Goal: Task Accomplishment & Management: Manage account settings

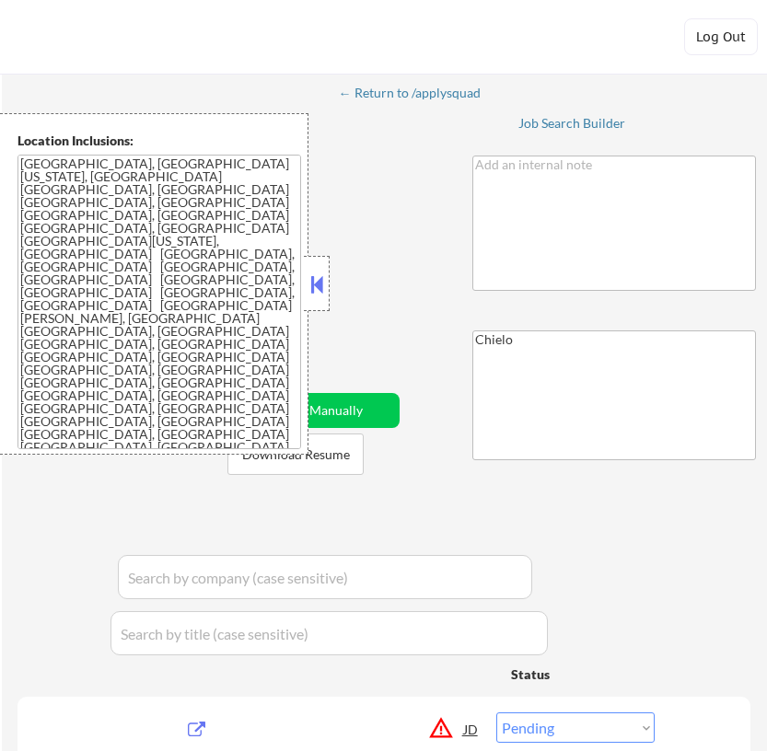
select select ""pending""
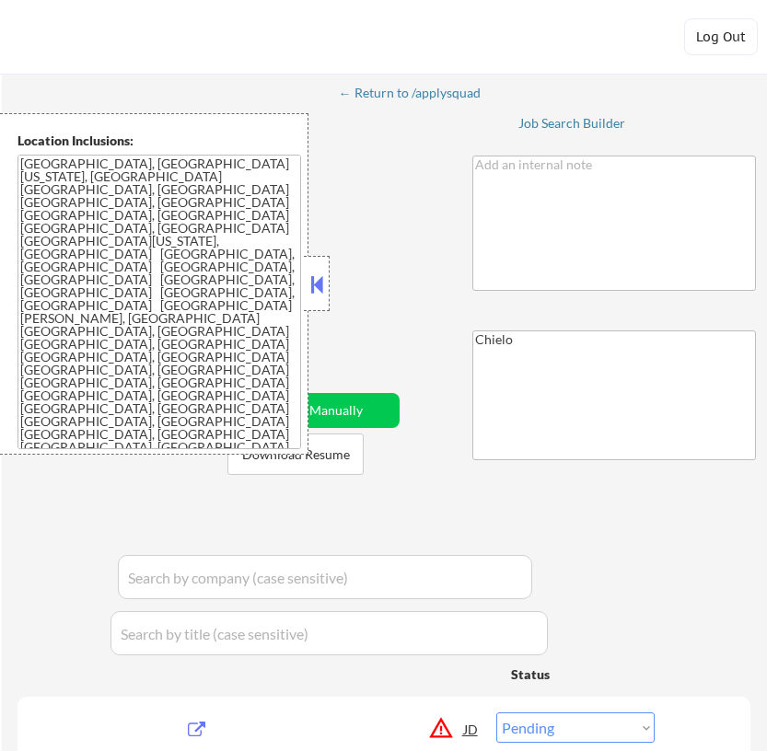
select select ""pending""
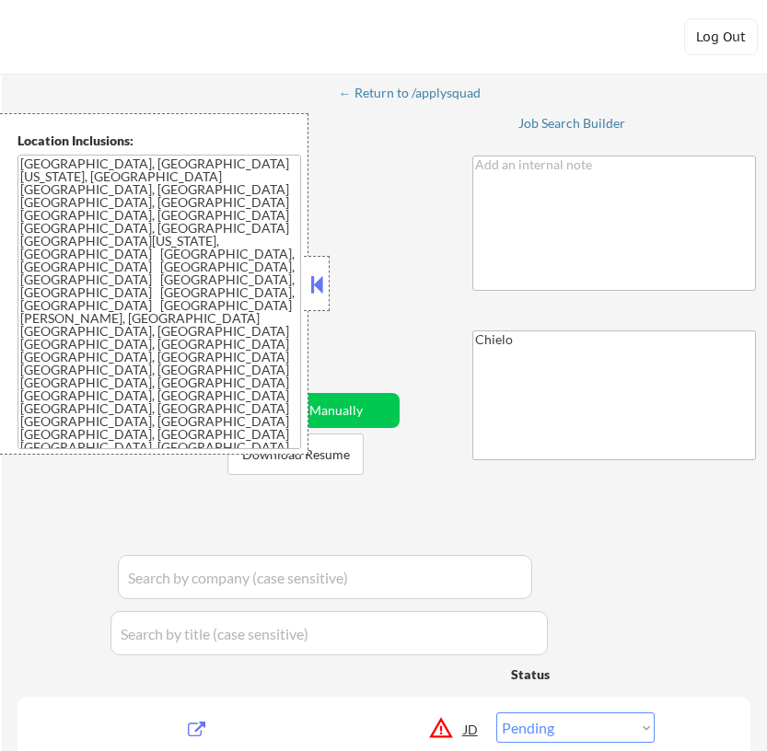
select select ""pending""
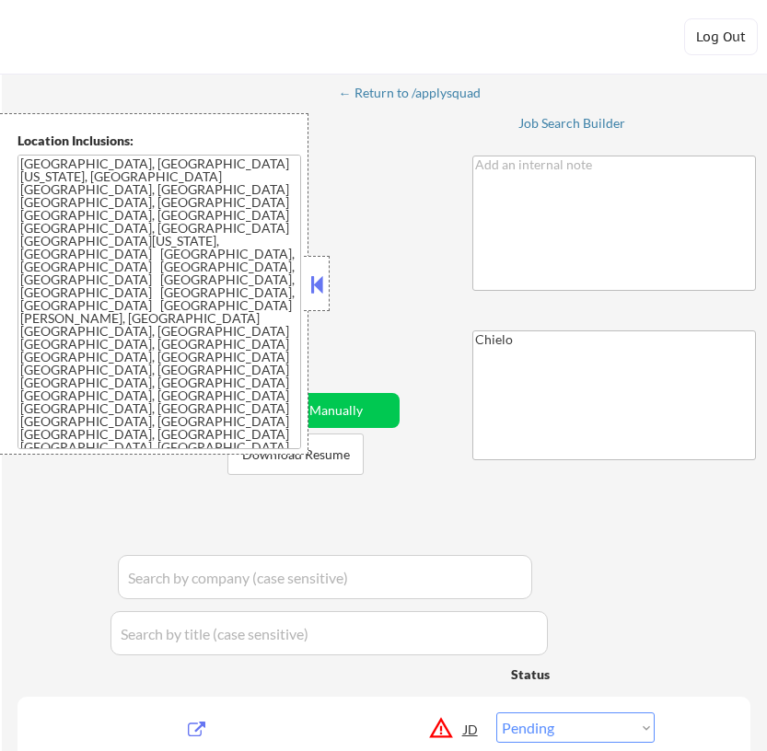
select select ""pending""
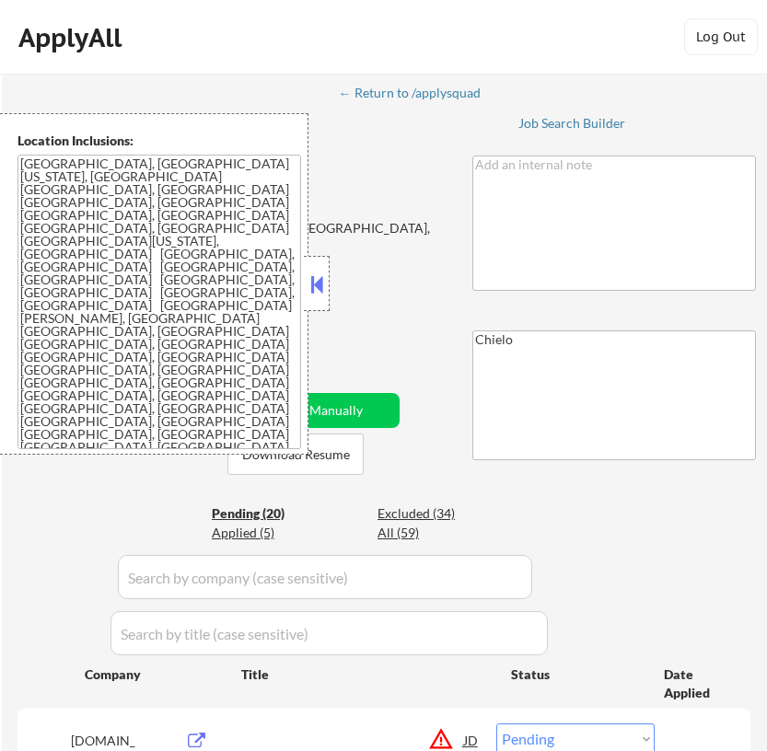
select select ""pending""
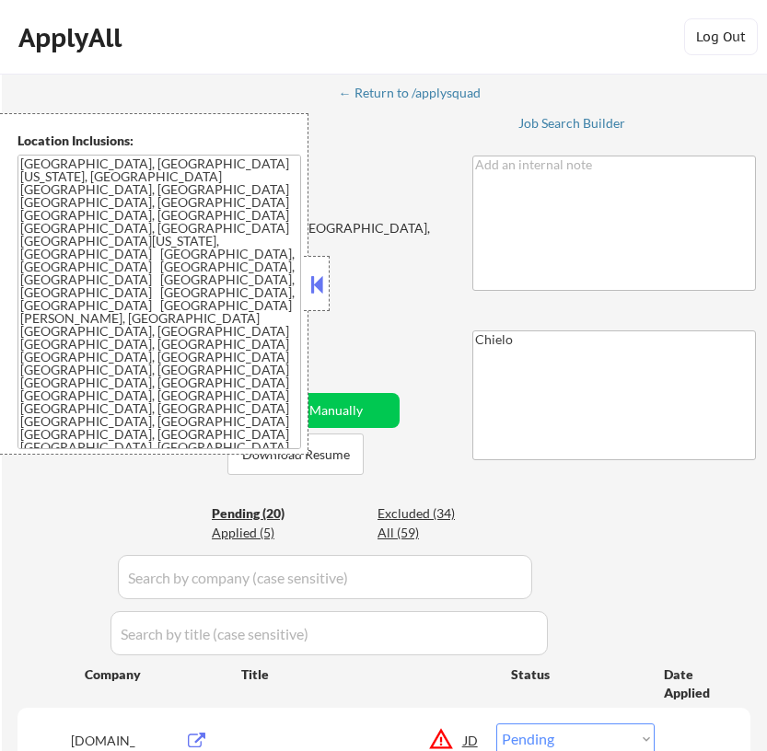
select select ""pending""
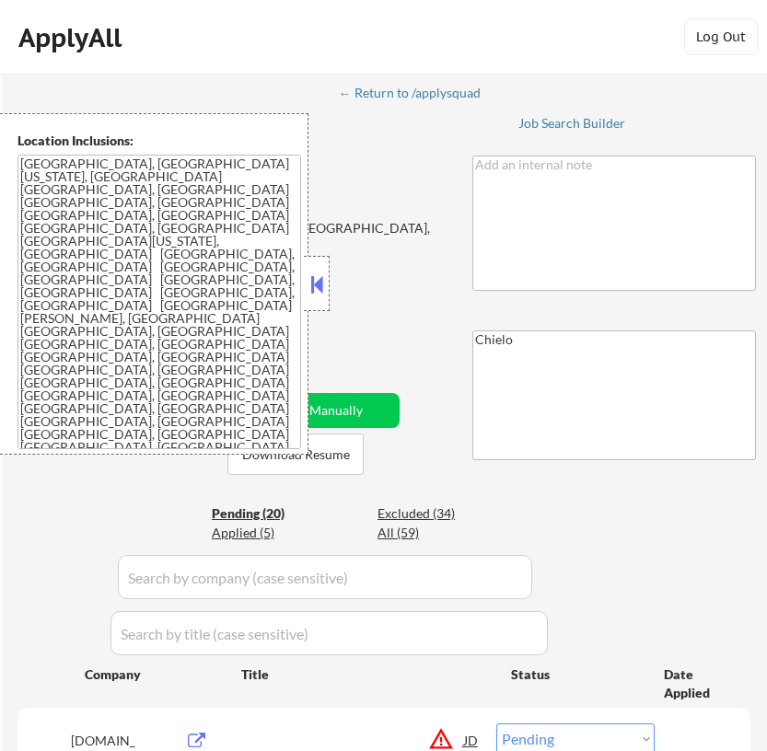
select select ""pending""
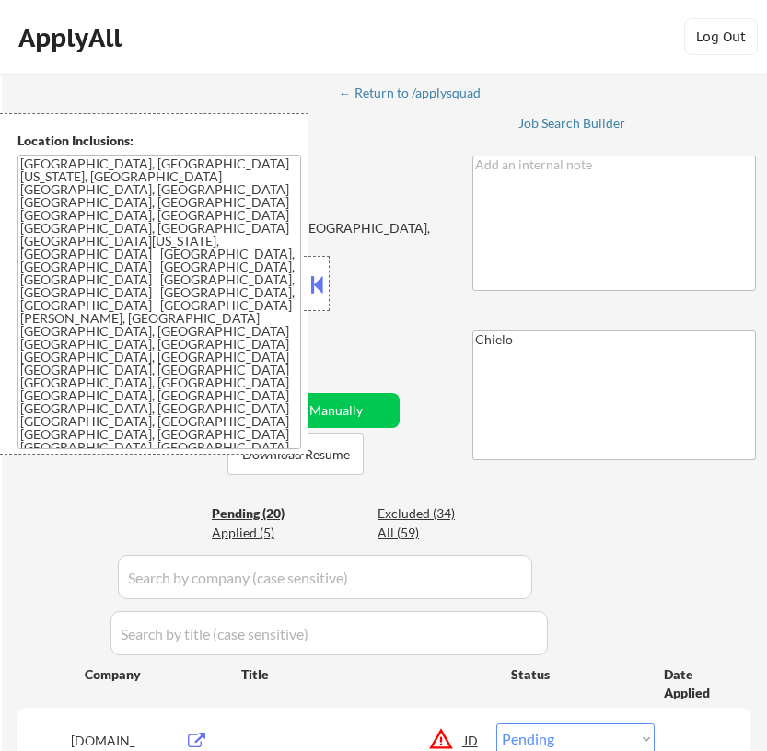
select select ""pending""
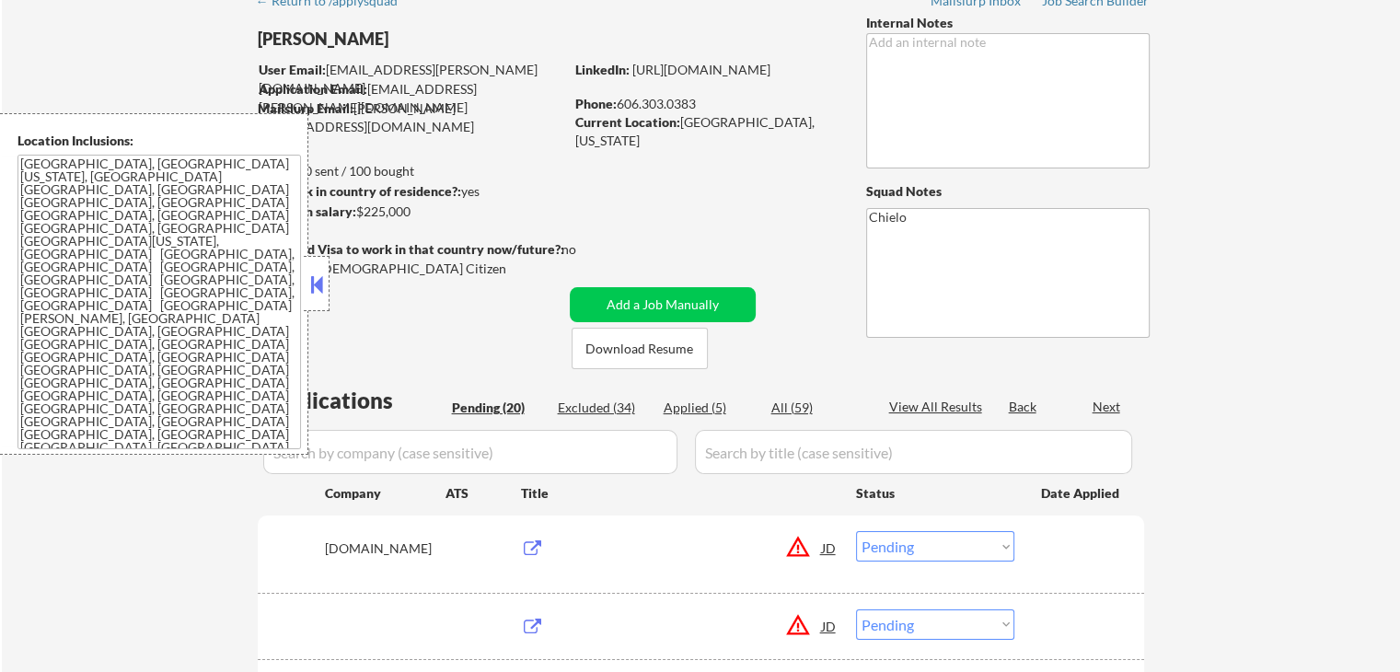
scroll to position [92, 0]
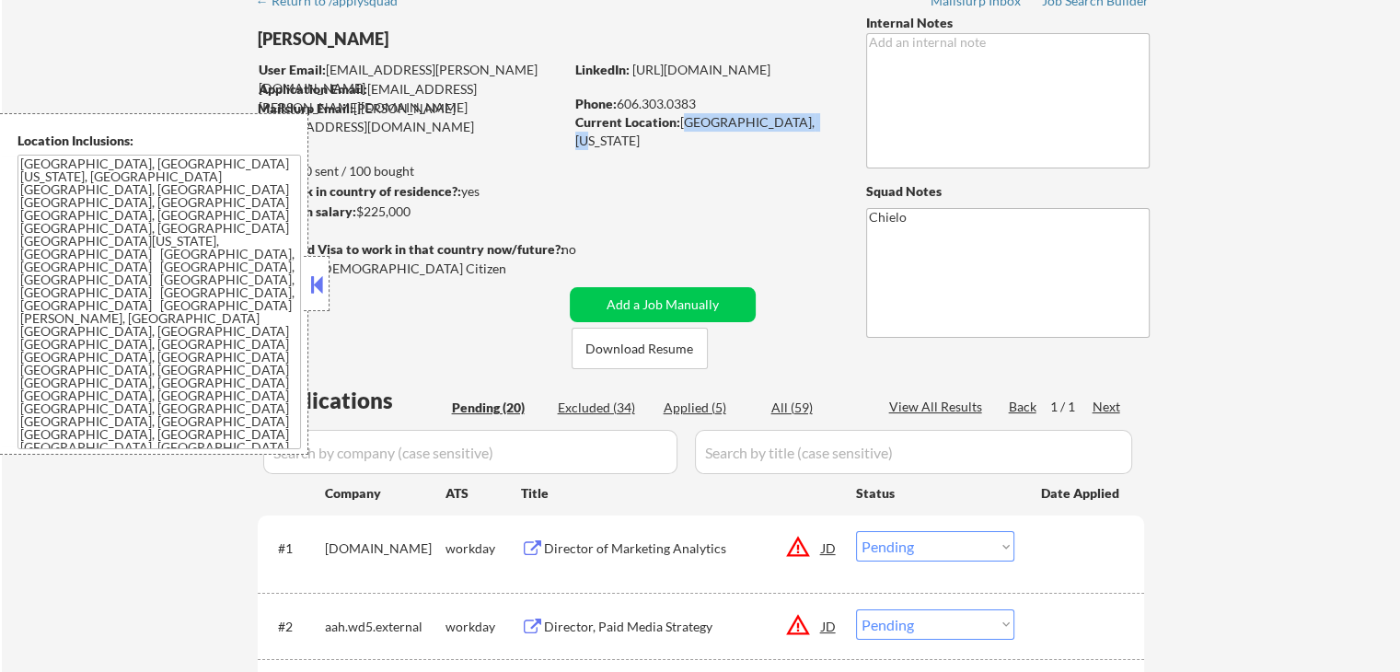
drag, startPoint x: 724, startPoint y: 124, endPoint x: 814, endPoint y: 133, distance: 90.6
click at [320, 290] on button at bounding box center [317, 285] width 20 height 28
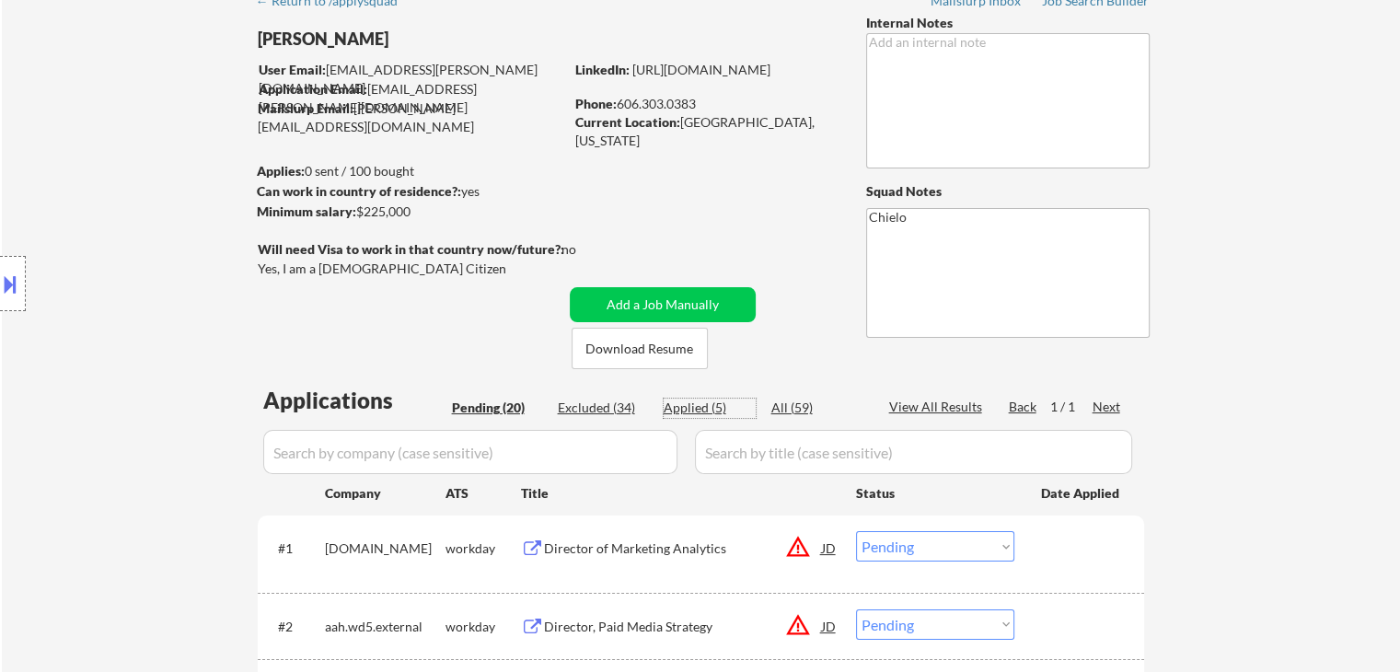
click at [706, 404] on div "Applied (5)" at bounding box center [710, 408] width 92 height 18
select select ""applied""
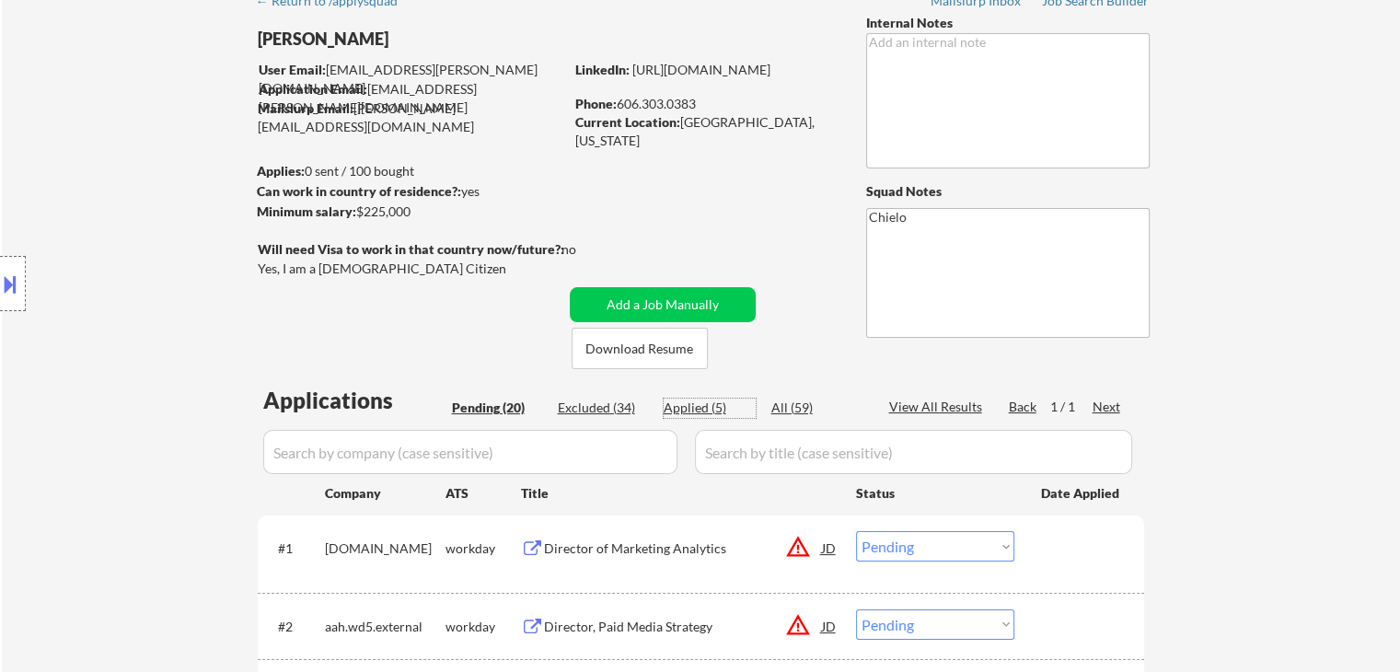
select select ""applied""
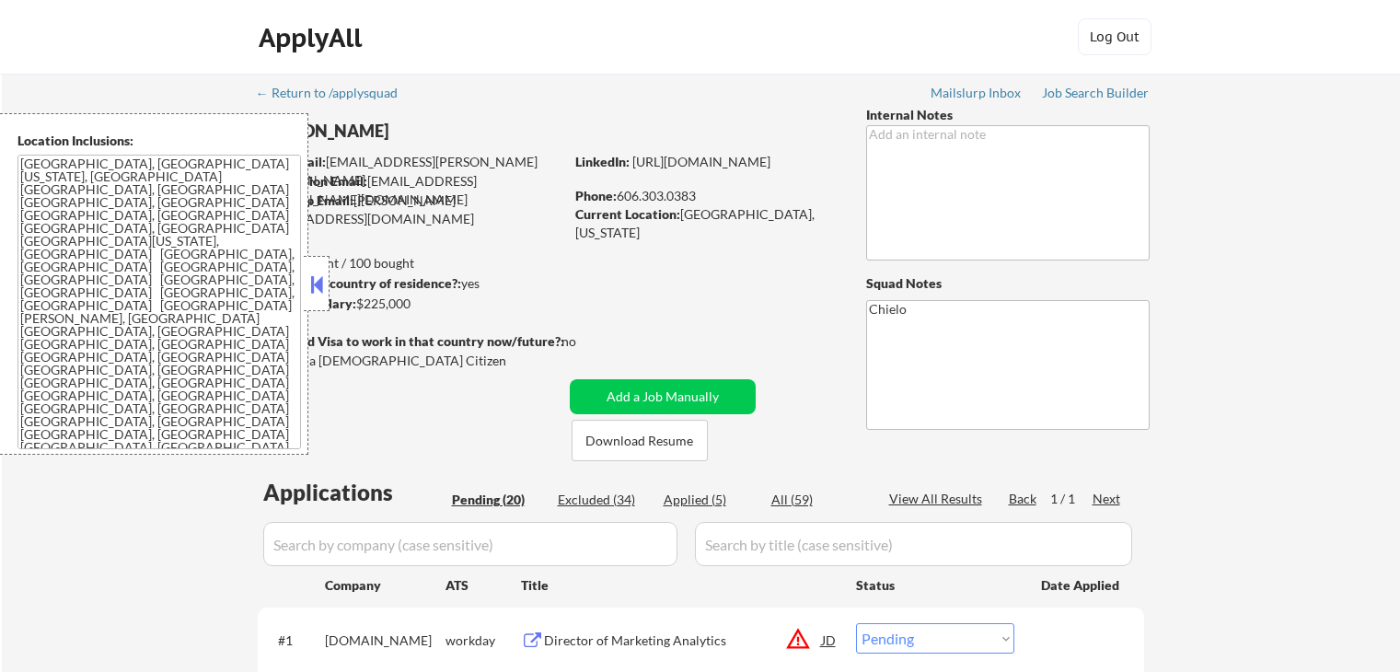
select select ""pending""
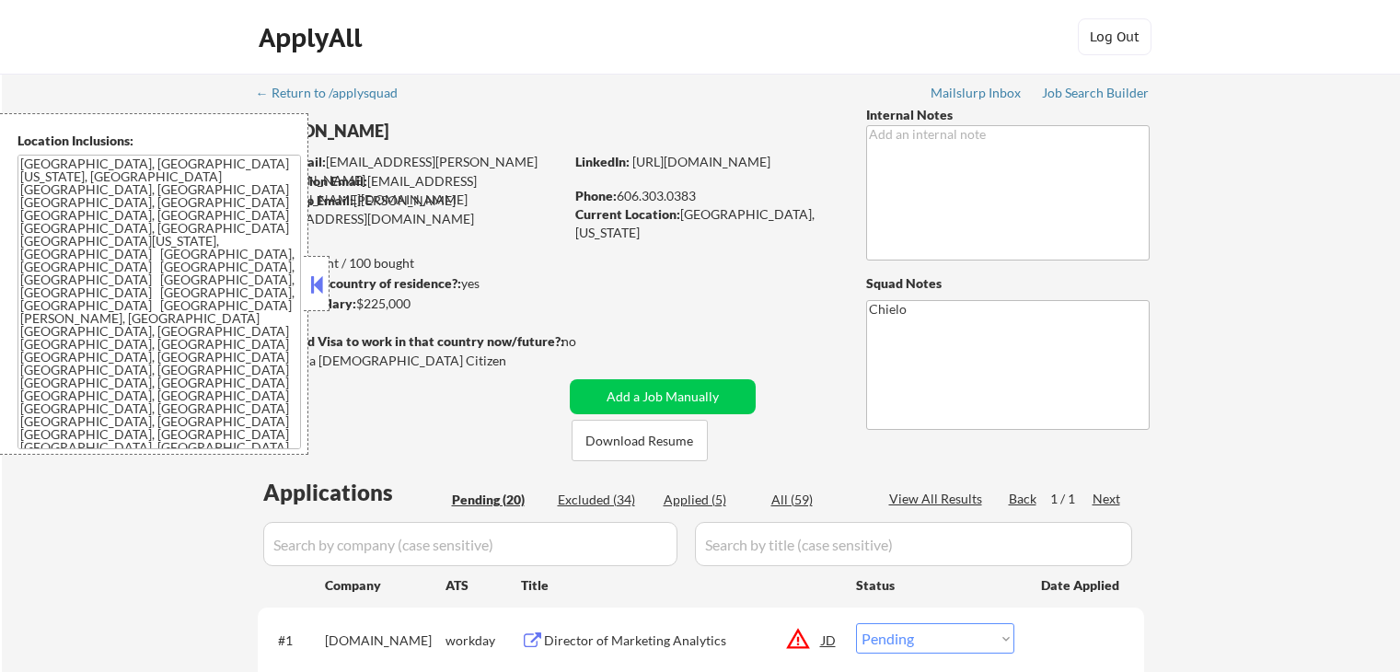
select select ""pending""
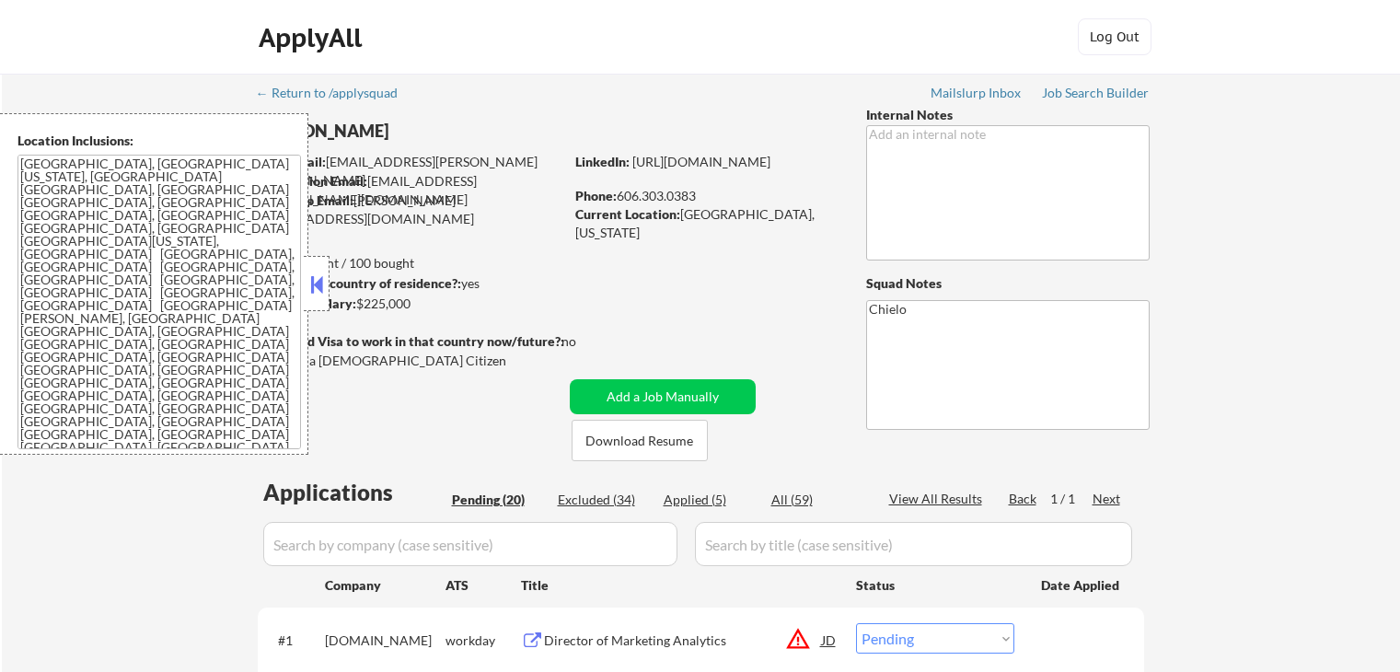
select select ""pending""
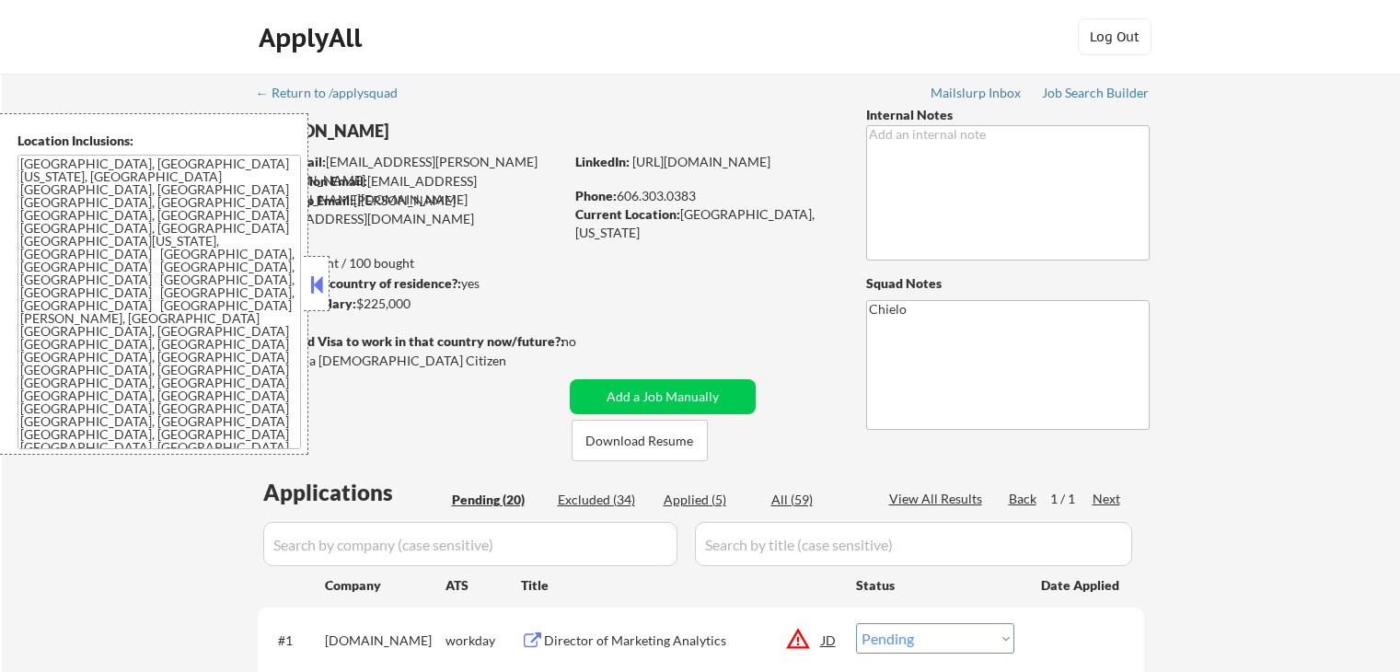
select select ""pending""
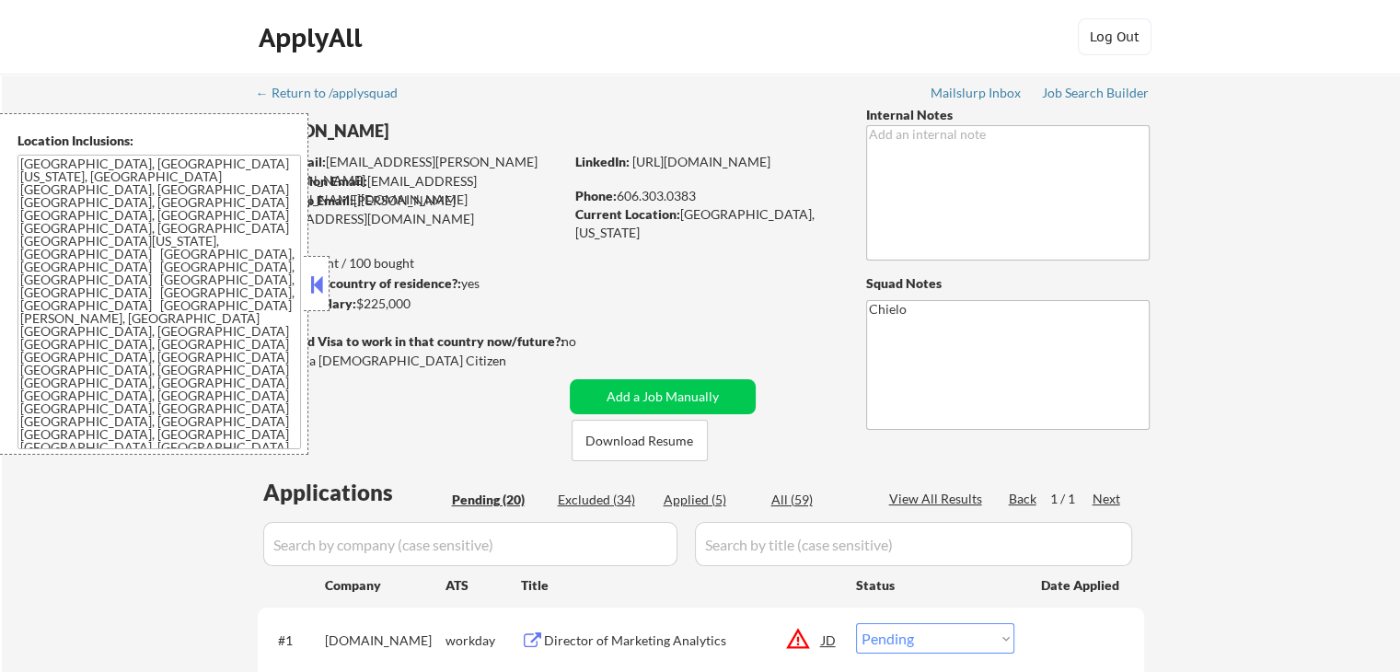
click at [306, 291] on div at bounding box center [317, 283] width 26 height 55
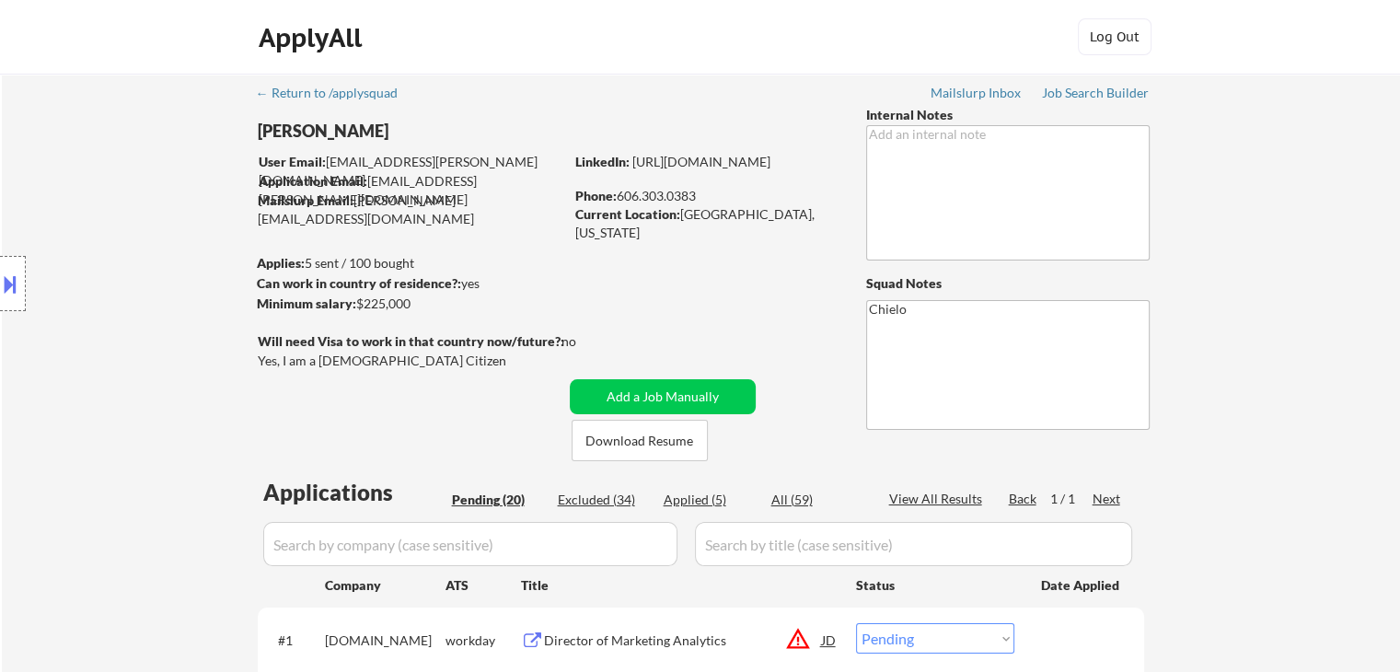
click at [677, 502] on div "Applied (5)" at bounding box center [710, 500] width 92 height 18
select select ""applied""
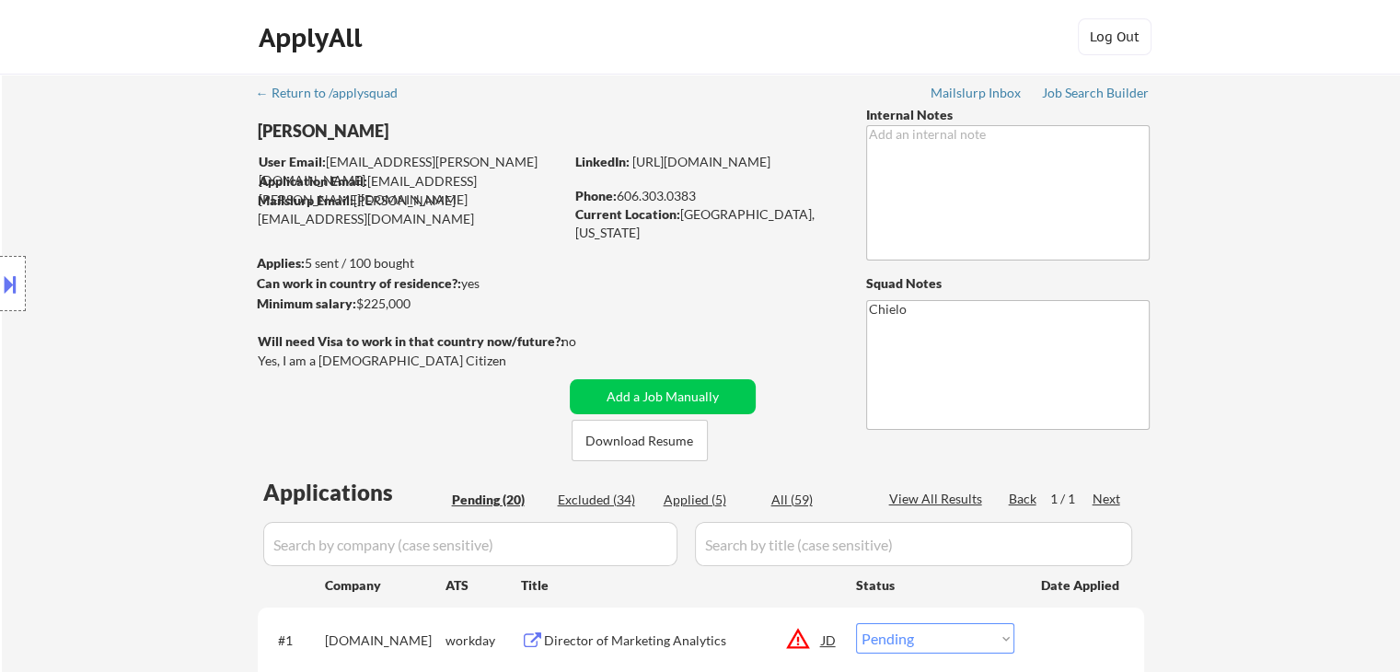
select select ""applied""
drag, startPoint x: 678, startPoint y: 212, endPoint x: 816, endPoint y: 208, distance: 137.2
click at [816, 208] on div "Current Location: [GEOGRAPHIC_DATA], [US_STATE]" at bounding box center [705, 223] width 261 height 36
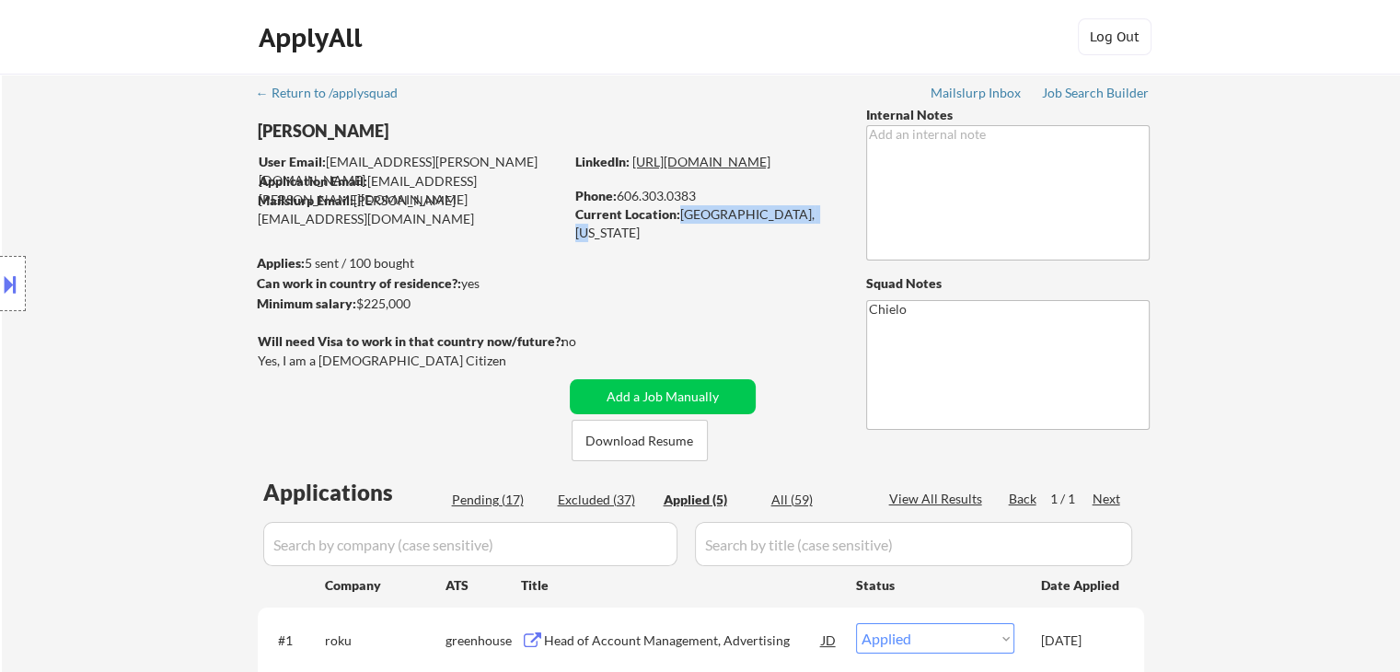
copy div "[GEOGRAPHIC_DATA], [US_STATE]"
select select ""applied""
copy div "[GEOGRAPHIC_DATA], [US_STATE]"
select select ""applied""
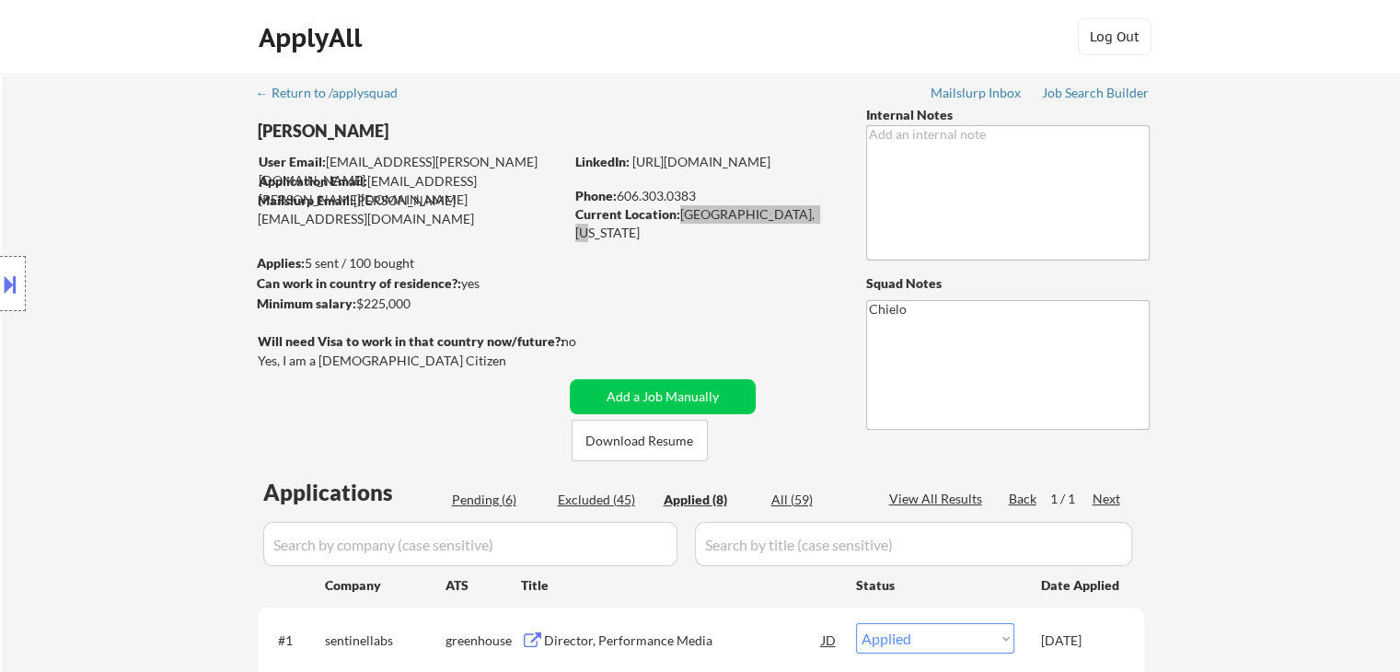
select select ""applied""
